Goal: Information Seeking & Learning: Learn about a topic

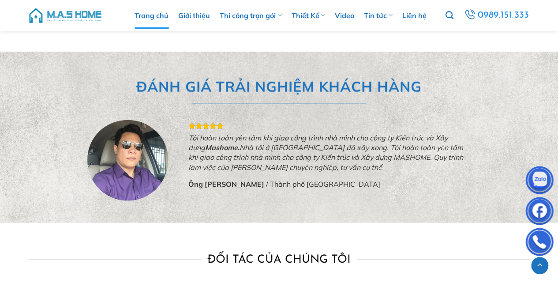
scroll to position [2704, 0]
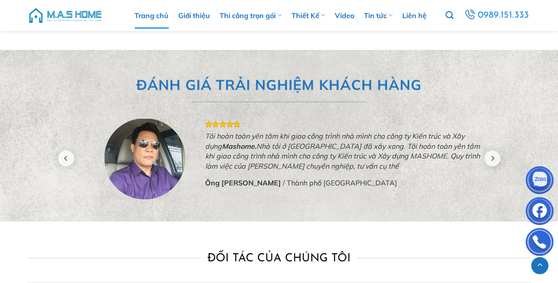
click at [221, 156] on div "Tôi hoàn toàn yên tâm khi giao công trình nhà mình cho công ty Kiến trúc và Xây…" at bounding box center [279, 158] width 410 height 82
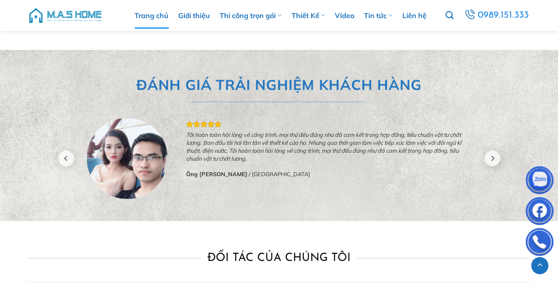
click at [217, 159] on div "Tôi hoàn toàn yên tâm khi giao công trình nhà mình cho công ty Kiến trúc và Xây…" at bounding box center [279, 158] width 410 height 82
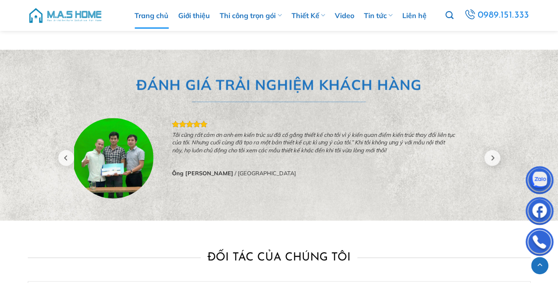
click at [256, 159] on div "Tôi hoàn toàn yên tâm khi giao công trình nhà mình cho công ty Kiến trúc và Xây…" at bounding box center [279, 158] width 410 height 82
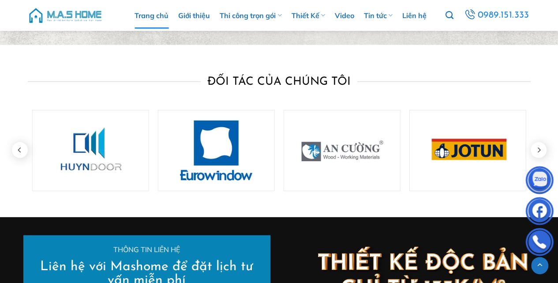
scroll to position [2880, 0]
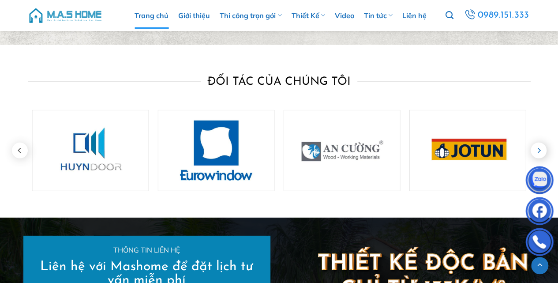
click at [539, 150] on icon "Next" at bounding box center [538, 150] width 3 height 5
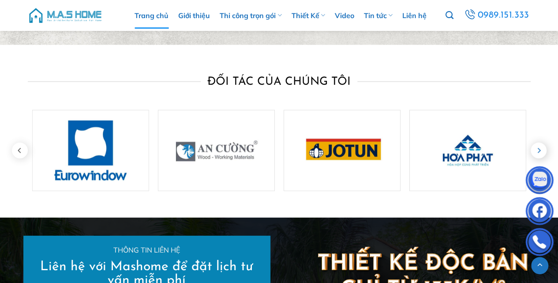
click at [539, 150] on icon "Next" at bounding box center [538, 150] width 3 height 5
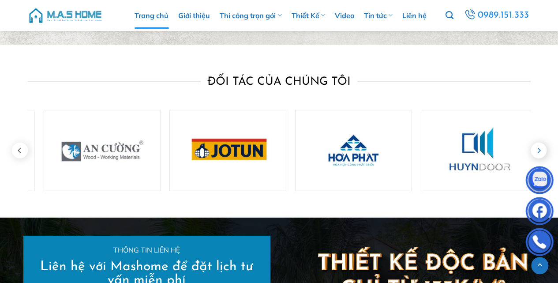
scroll to position [2881, 0]
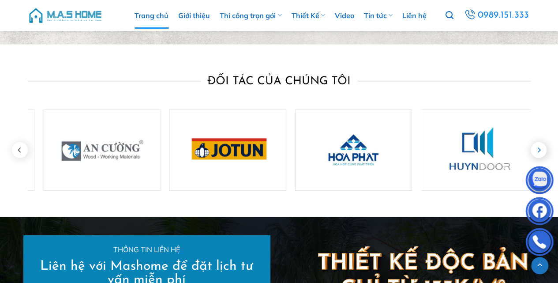
click at [539, 150] on icon "Next" at bounding box center [538, 149] width 3 height 5
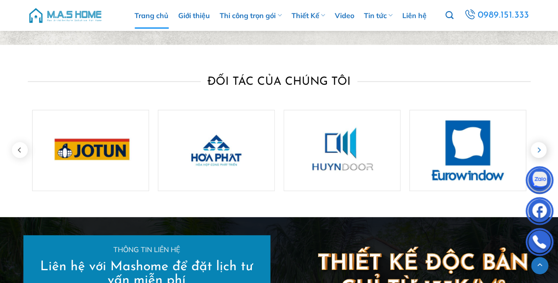
click at [539, 150] on icon "Next" at bounding box center [538, 149] width 3 height 5
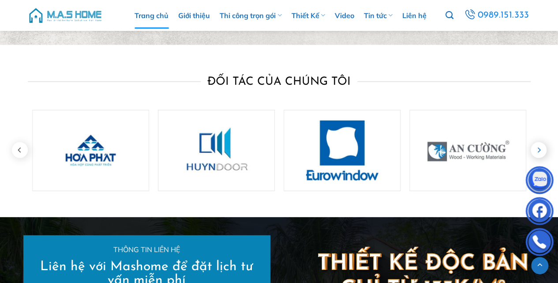
click at [539, 150] on icon "Next" at bounding box center [538, 149] width 3 height 5
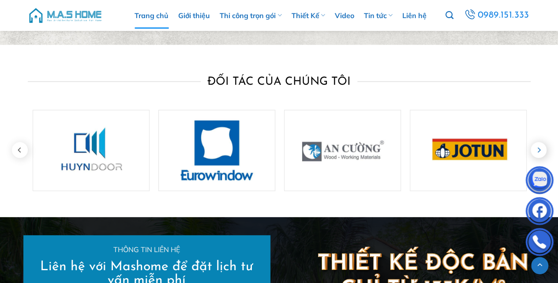
click at [539, 150] on icon "Next" at bounding box center [538, 149] width 3 height 5
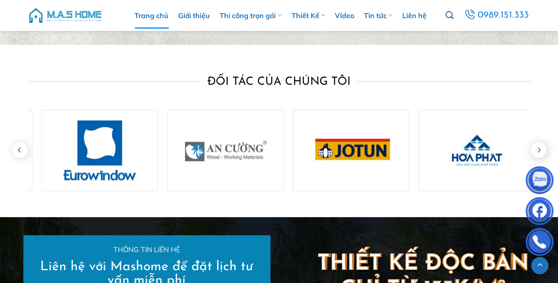
click at [539, 150] on icon "Next" at bounding box center [538, 149] width 3 height 5
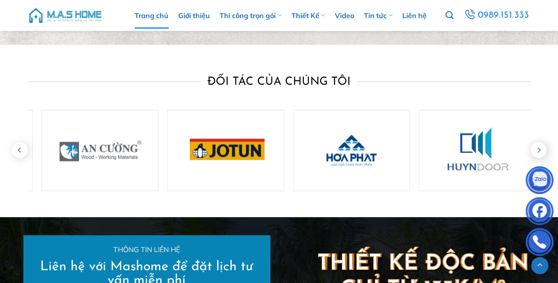
click at [539, 150] on icon "Next" at bounding box center [538, 149] width 3 height 5
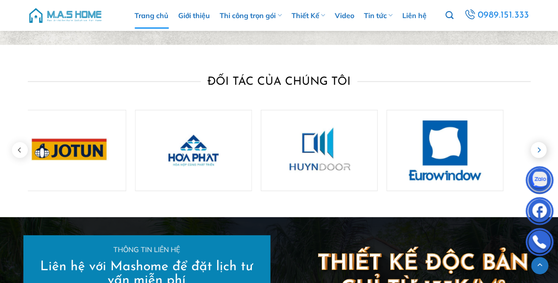
click at [539, 150] on icon "Next" at bounding box center [538, 149] width 3 height 5
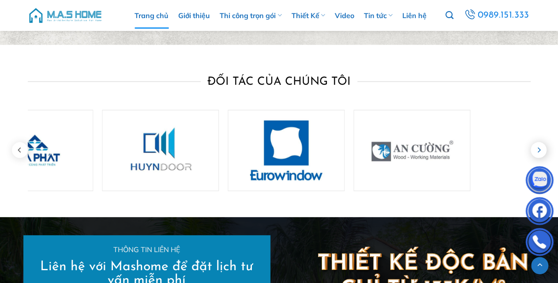
click at [539, 150] on icon "Next" at bounding box center [538, 149] width 3 height 5
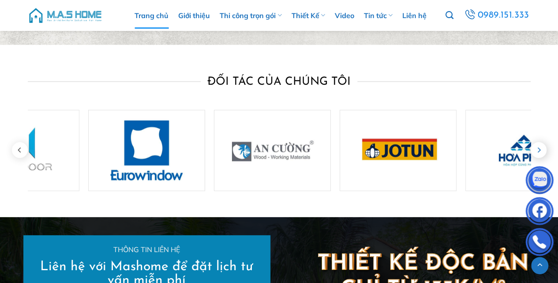
click at [539, 150] on icon "Next" at bounding box center [538, 149] width 3 height 5
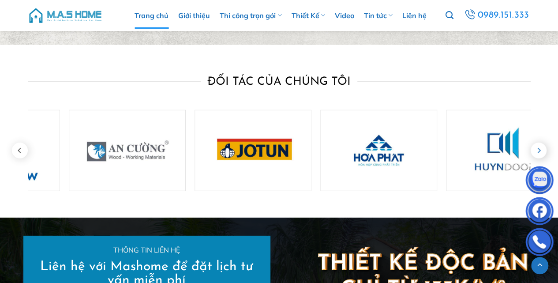
click at [539, 150] on icon "Next" at bounding box center [538, 150] width 3 height 5
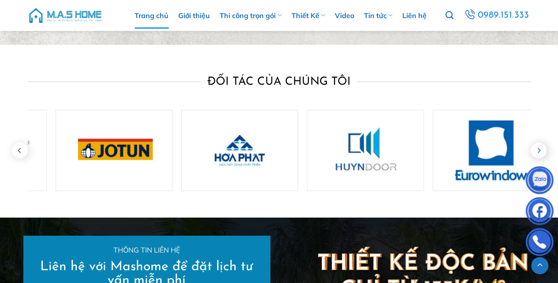
click at [539, 150] on icon "Next" at bounding box center [538, 150] width 3 height 5
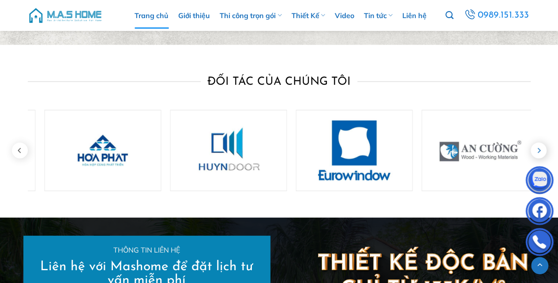
click at [539, 150] on icon "Next" at bounding box center [538, 150] width 3 height 5
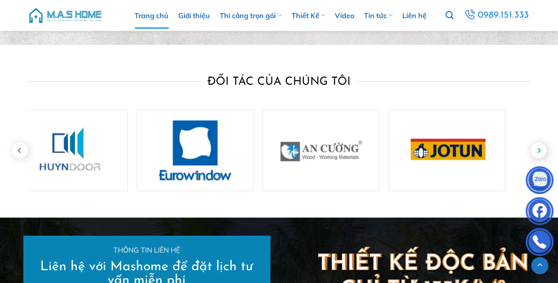
click at [539, 150] on icon "Next" at bounding box center [538, 150] width 3 height 5
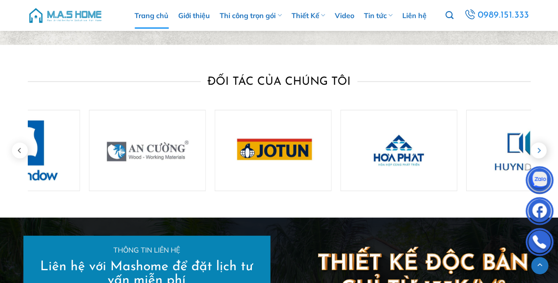
click at [539, 150] on icon "Next" at bounding box center [538, 150] width 3 height 5
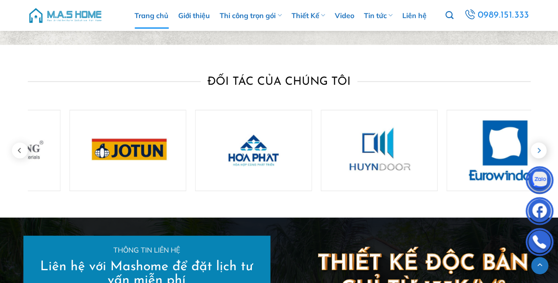
click at [539, 150] on icon "Next" at bounding box center [538, 150] width 3 height 5
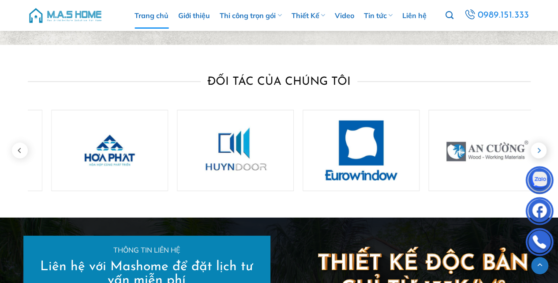
click at [539, 150] on icon "Next" at bounding box center [538, 150] width 3 height 5
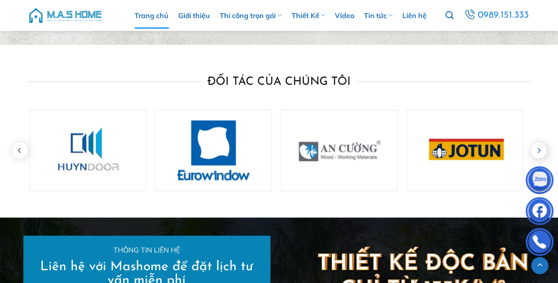
click at [539, 150] on icon "Next" at bounding box center [538, 150] width 3 height 5
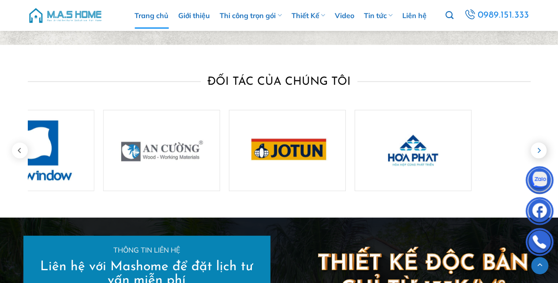
click at [539, 150] on icon "Next" at bounding box center [538, 150] width 3 height 5
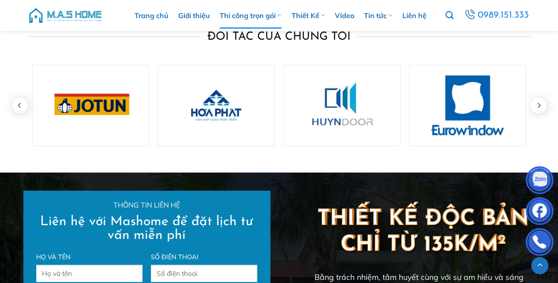
scroll to position [2926, 0]
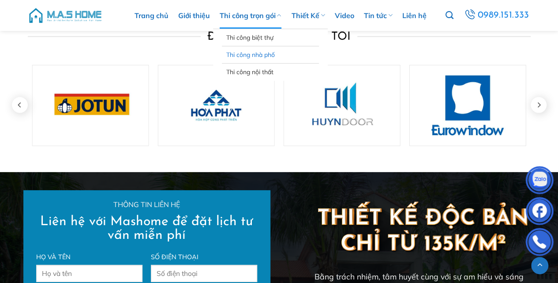
click at [250, 54] on link "Thi công nhà phố" at bounding box center [270, 54] width 88 height 17
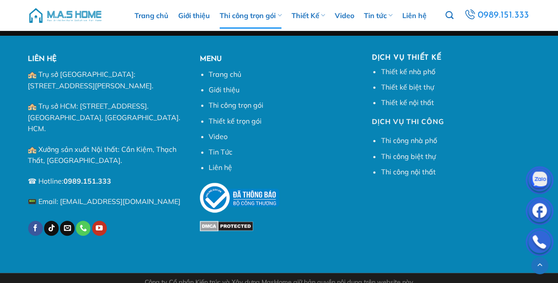
scroll to position [5081, 0]
